Goal: Communication & Community: Answer question/provide support

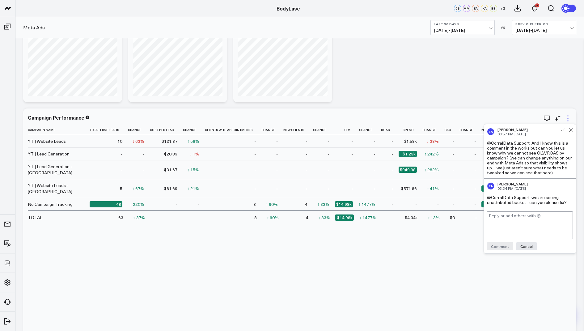
click at [570, 120] on icon at bounding box center [567, 118] width 7 height 7
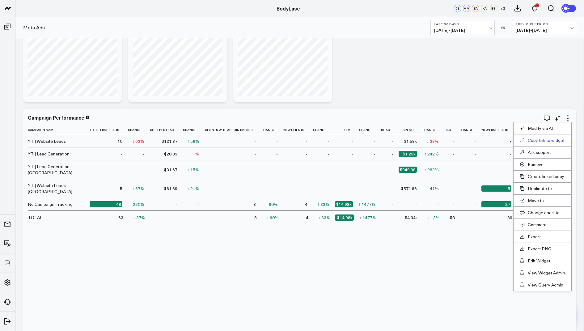
click at [535, 140] on button "Copy link to widget" at bounding box center [542, 141] width 45 height 6
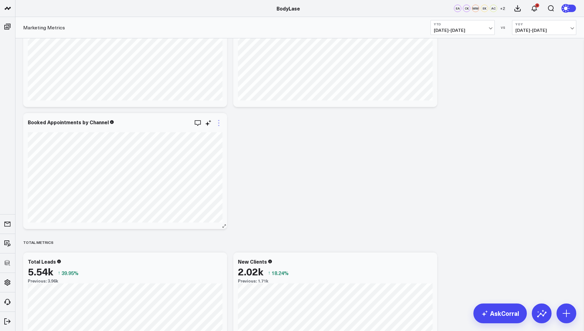
click at [219, 125] on icon at bounding box center [218, 122] width 7 height 7
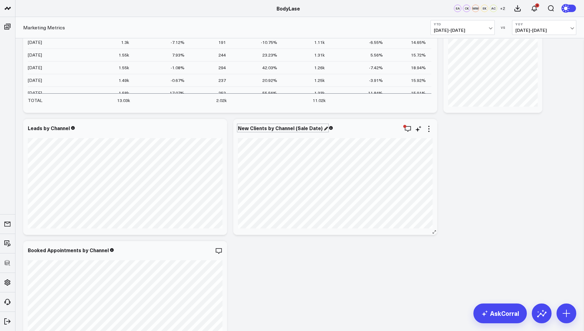
scroll to position [163, 0]
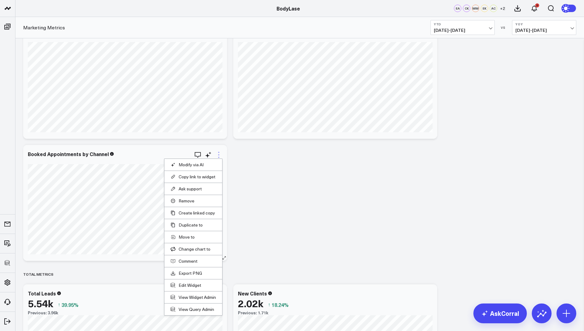
click at [219, 153] on icon at bounding box center [218, 154] width 7 height 7
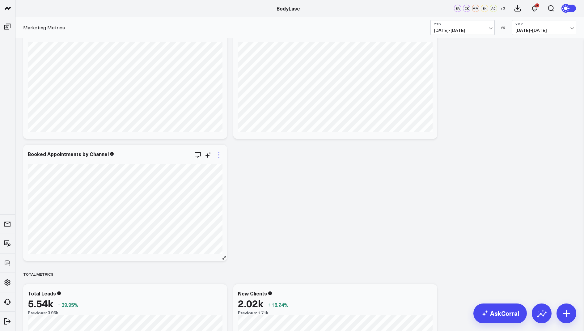
click at [220, 155] on icon at bounding box center [218, 154] width 7 height 7
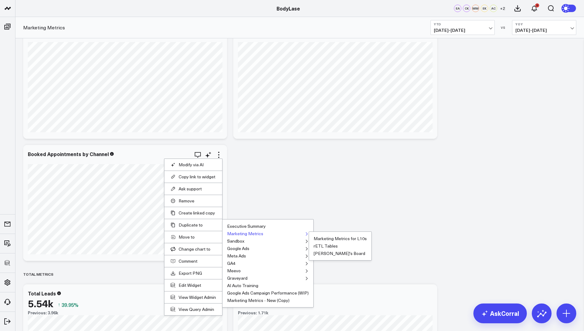
click at [242, 231] on button "Marketing Metrics" at bounding box center [245, 233] width 36 height 4
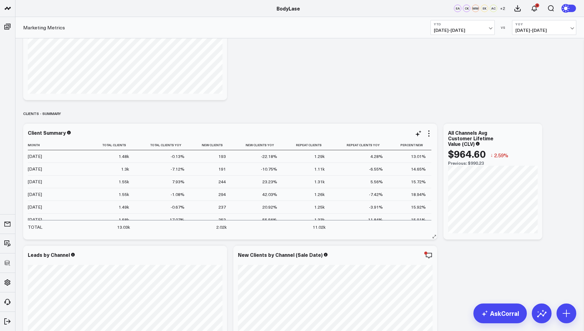
scroll to position [0, 0]
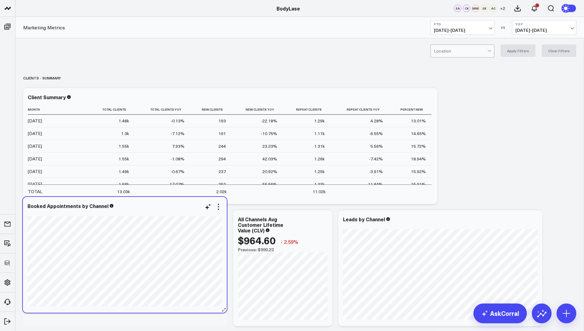
drag, startPoint x: 133, startPoint y: 83, endPoint x: 132, endPoint y: 209, distance: 126.4
click at [132, 209] on div "Booked Appointments by Channel" at bounding box center [125, 209] width 195 height 13
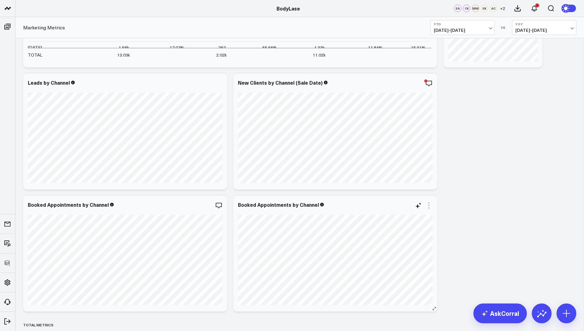
scroll to position [147, 0]
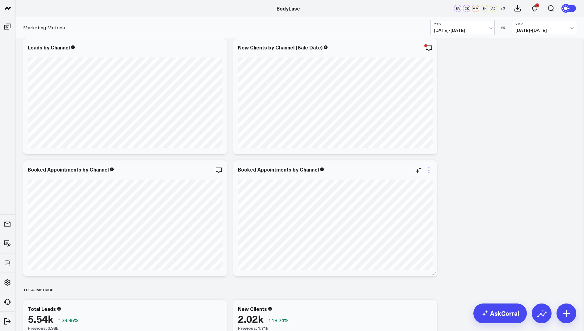
click at [429, 167] on icon at bounding box center [428, 167] width 1 height 1
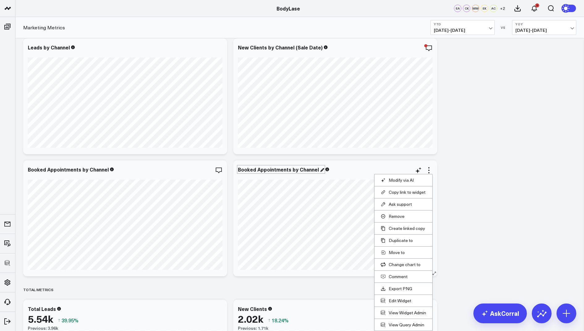
click at [282, 170] on div "Booked Appointments by Channel" at bounding box center [281, 169] width 86 height 7
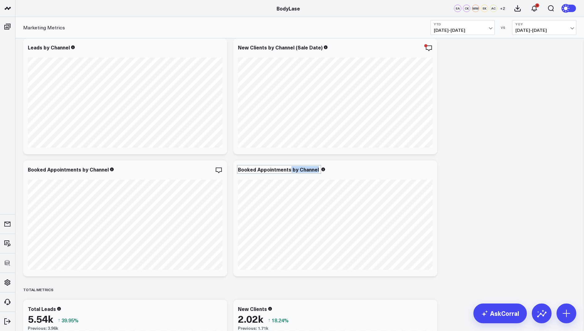
drag, startPoint x: 290, startPoint y: 170, endPoint x: 232, endPoint y: 172, distance: 57.8
click at [290, 170] on div "Booked Appointments by Channel" at bounding box center [281, 169] width 86 height 7
drag, startPoint x: 290, startPoint y: 170, endPoint x: 236, endPoint y: 171, distance: 53.5
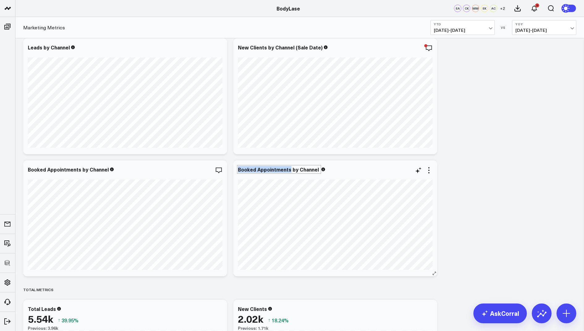
click at [236, 171] on div "Booked Appointments by Channel" at bounding box center [335, 218] width 204 height 116
click at [429, 169] on icon at bounding box center [428, 170] width 7 height 7
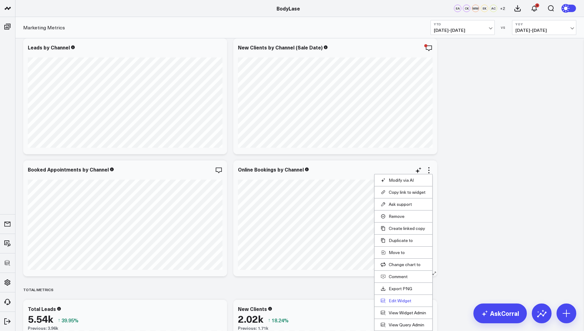
click at [395, 298] on button "Edit Widget" at bounding box center [403, 301] width 45 height 6
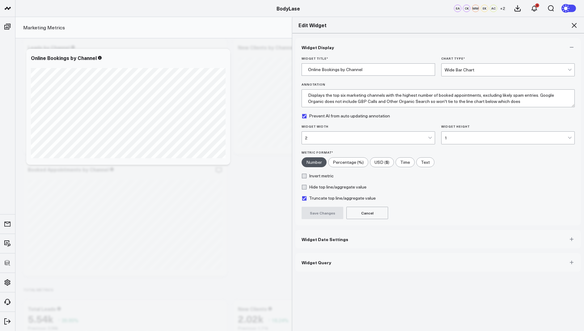
click at [327, 264] on button "Widget Query" at bounding box center [438, 262] width 286 height 19
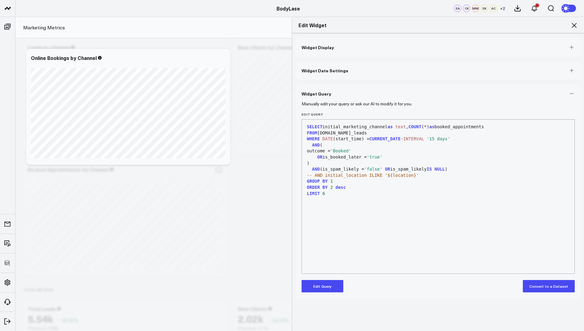
click at [319, 282] on button "Edit Query" at bounding box center [323, 286] width 42 height 12
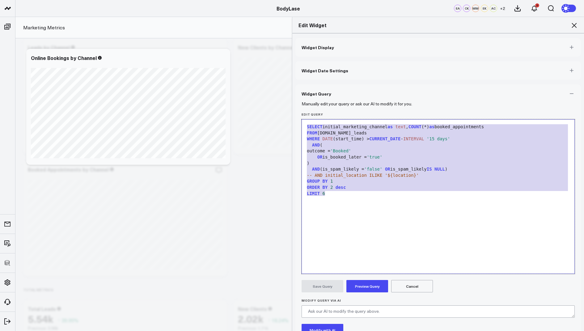
drag, startPoint x: 329, startPoint y: 205, endPoint x: 328, endPoint y: 87, distance: 117.4
click at [328, 87] on div "Widget Query Manually edit your query or ask our AI to modify it for you. Edit …" at bounding box center [438, 229] width 286 height 291
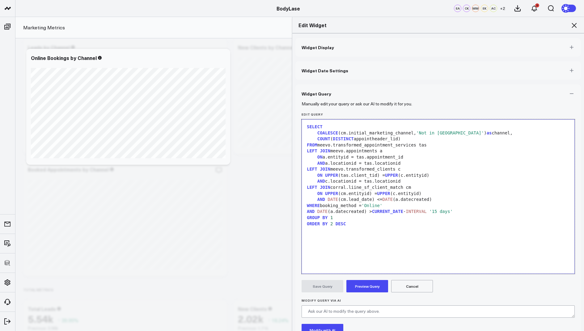
click at [355, 280] on button "Preview Query" at bounding box center [367, 286] width 42 height 12
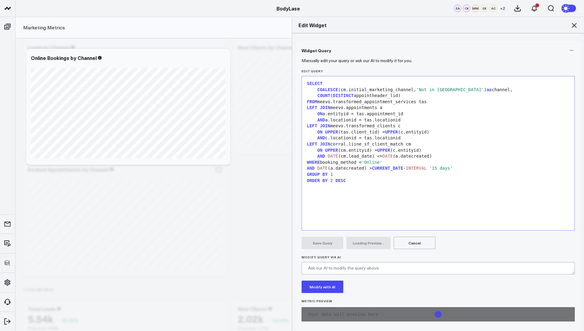
scroll to position [48, 0]
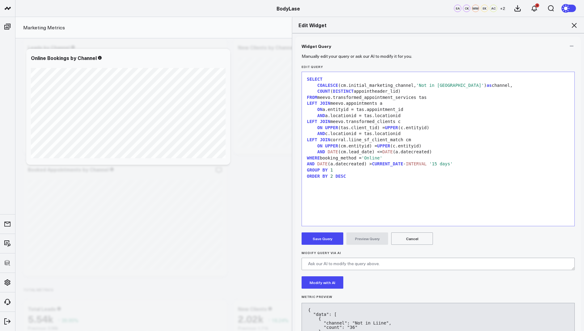
click at [576, 24] on icon at bounding box center [574, 25] width 5 height 5
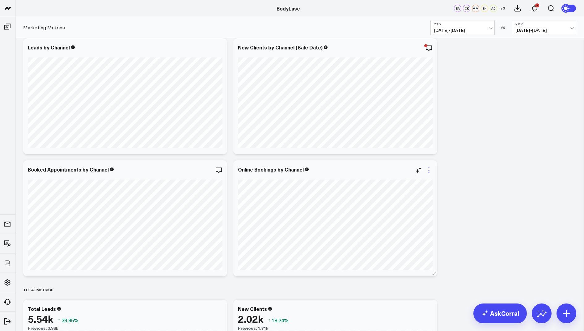
click at [429, 170] on icon at bounding box center [428, 170] width 1 height 1
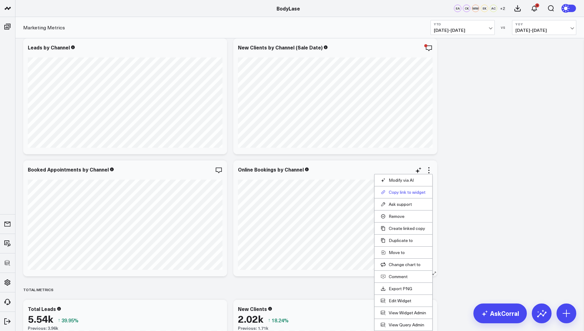
click at [398, 193] on button "Copy link to widget" at bounding box center [403, 192] width 45 height 6
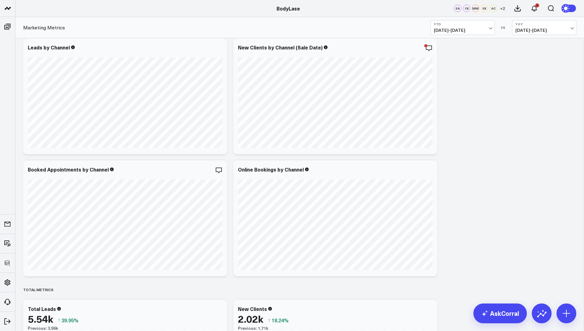
scroll to position [132, 0]
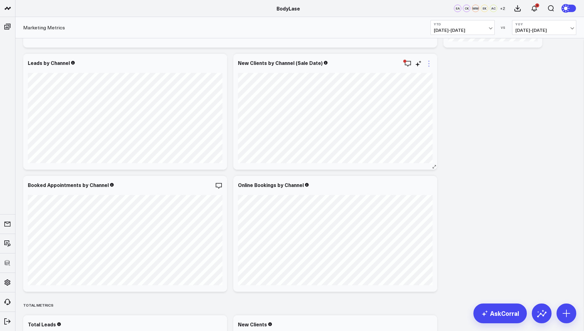
click at [428, 60] on icon at bounding box center [428, 63] width 7 height 7
click at [197, 184] on icon "button" at bounding box center [197, 185] width 7 height 7
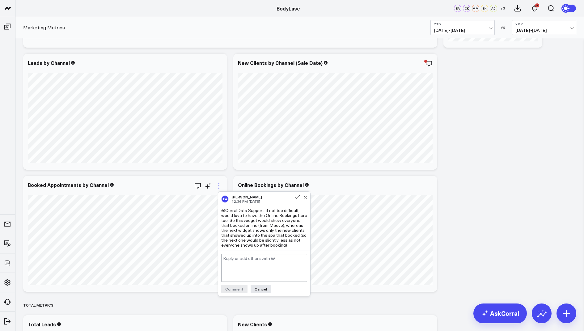
click at [218, 183] on icon at bounding box center [218, 183] width 1 height 1
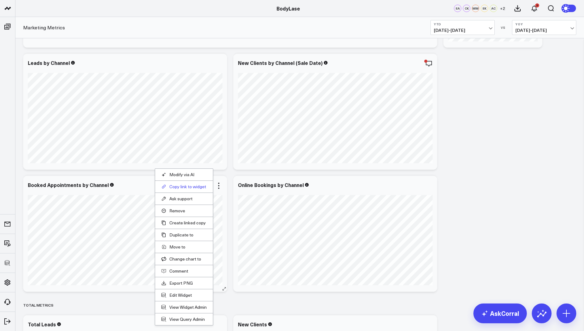
click at [186, 185] on button "Copy link to widget" at bounding box center [183, 187] width 45 height 6
click at [218, 184] on icon at bounding box center [218, 185] width 7 height 7
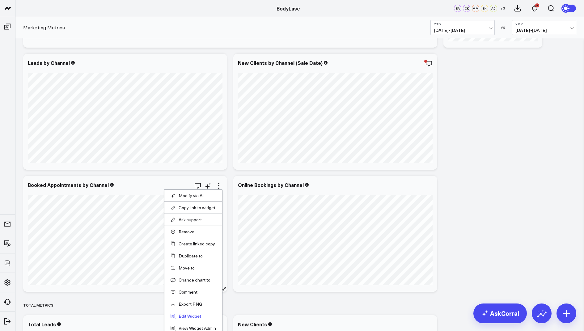
click at [183, 313] on button "Edit Widget" at bounding box center [193, 316] width 45 height 6
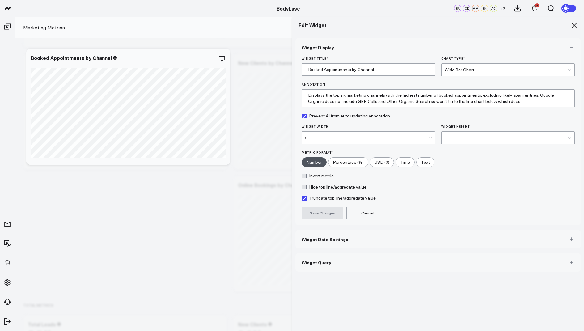
click at [316, 261] on span "Widget Query" at bounding box center [317, 262] width 30 height 5
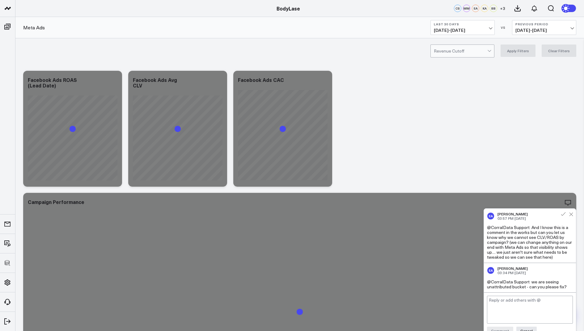
scroll to position [60, 0]
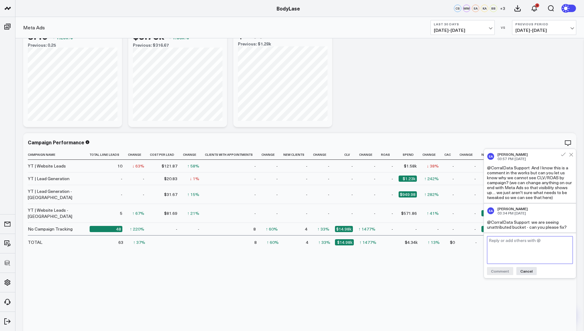
click at [504, 240] on textarea at bounding box center [530, 250] width 86 height 28
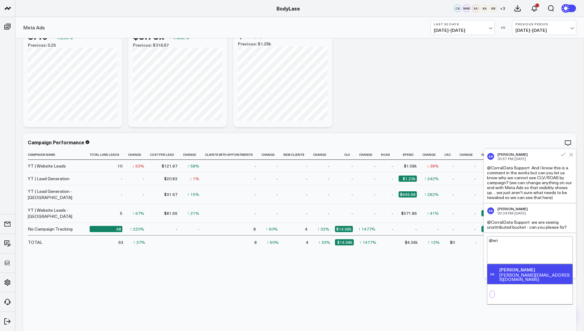
click at [530, 273] on div "[PERSON_NAME][EMAIL_ADDRESS][DOMAIN_NAME]" at bounding box center [534, 277] width 71 height 9
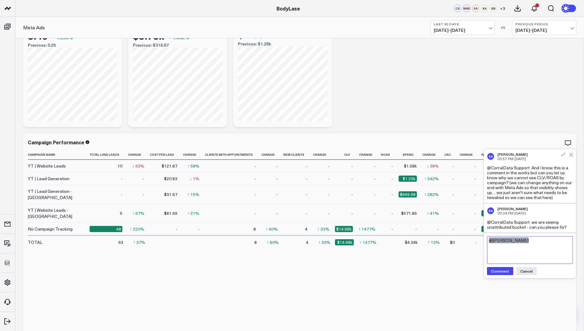
paste textarea "Unfortunately, it's not possible to provide a campaign breakdown. When leads ar…"
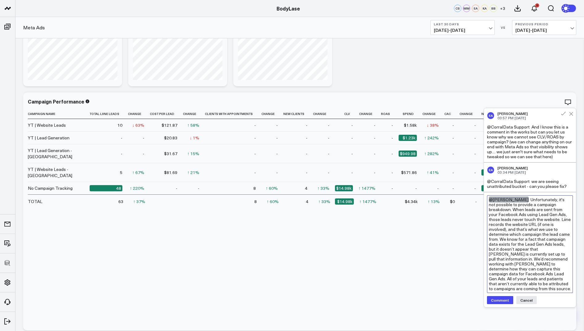
scroll to position [103, 0]
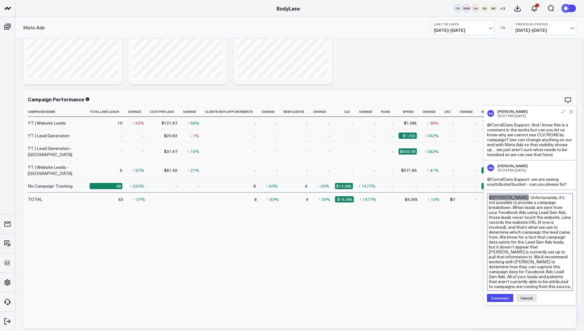
click at [519, 197] on textarea "@Eric Albright Unfortunately, it's not possible to provide a campaign breakdown…" at bounding box center [530, 242] width 86 height 98
click at [548, 197] on textarea "@Eric Albright copying what i put in the mail for you here :) Unfortunately, it…" at bounding box center [530, 244] width 86 height 103
click at [526, 204] on textarea "@Eric Albright copying what I put in the mail for you here :) Unfortunately, it…" at bounding box center [530, 244] width 86 height 103
type textarea "@Eric Albright copying what I put in the mail for you here :) Unfortunately, it…"
click at [499, 299] on button "Comment" at bounding box center [500, 303] width 26 height 8
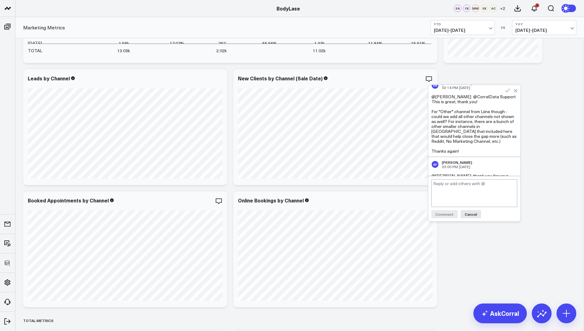
scroll to position [387, 0]
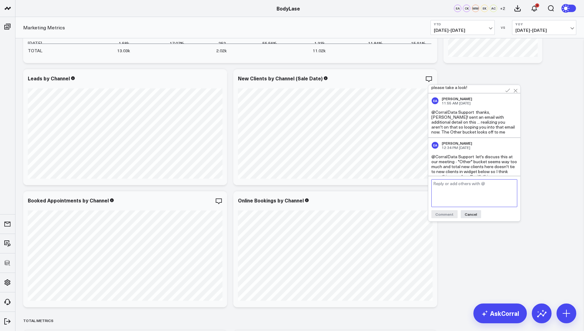
click at [448, 185] on textarea at bounding box center [474, 193] width 86 height 28
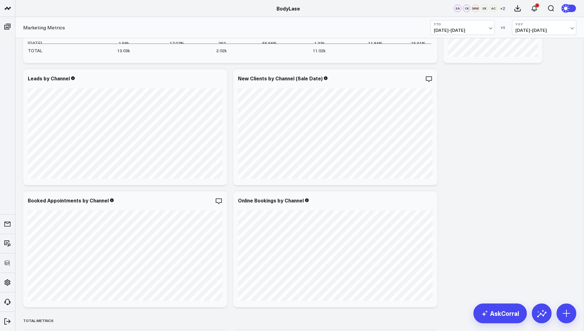
click at [428, 198] on icon at bounding box center [428, 200] width 7 height 7
click at [387, 269] on button "Comment" at bounding box center [393, 272] width 45 height 6
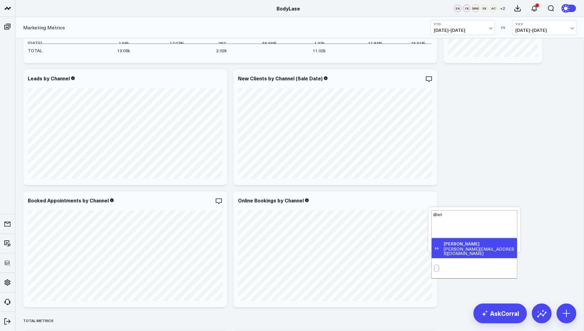
click at [465, 247] on div "[PERSON_NAME][EMAIL_ADDRESS][DOMAIN_NAME]" at bounding box center [479, 251] width 71 height 9
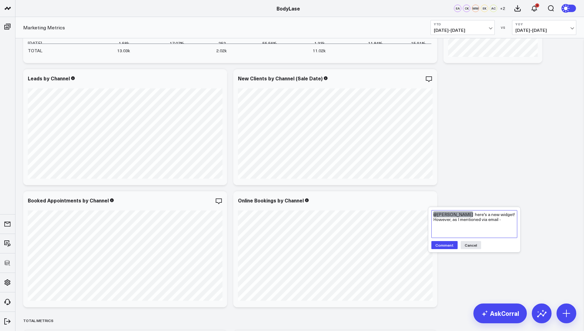
paste textarea "this is reporting on online bookings created within the selected dates. The cha…"
type textarea "@[PERSON_NAME] here's a new widget! However, as I mentioned via email - this is…"
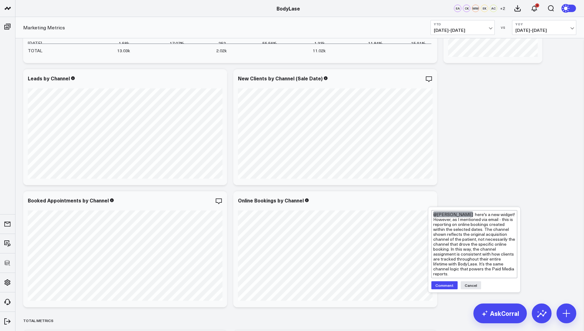
click at [442, 281] on button "Comment" at bounding box center [444, 285] width 26 height 8
